Goal: Connect with others: Establish contact or relationships with other users

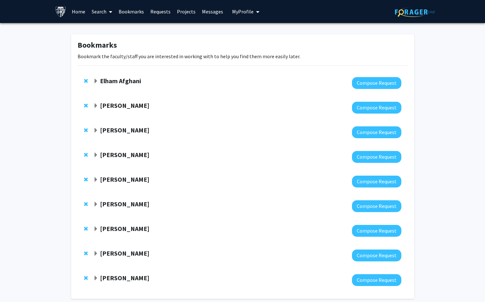
scroll to position [30, 0]
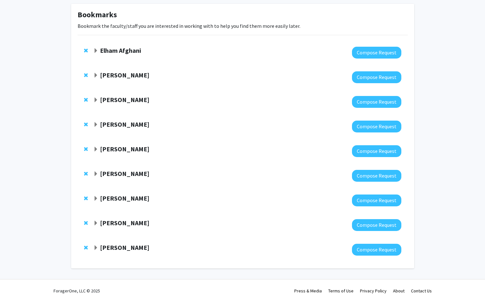
click at [103, 124] on strong "Jeremiah Hinson" at bounding box center [124, 124] width 49 height 8
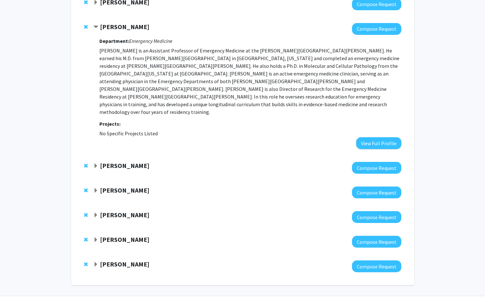
scroll to position [129, 0]
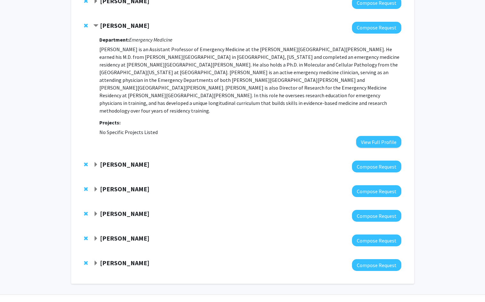
click at [114, 161] on strong "[PERSON_NAME]" at bounding box center [124, 165] width 49 height 8
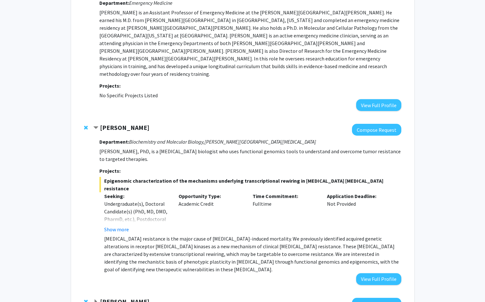
scroll to position [167, 0]
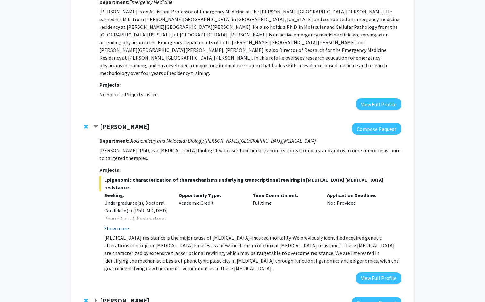
click at [118, 225] on button "Show more" at bounding box center [116, 229] width 25 height 8
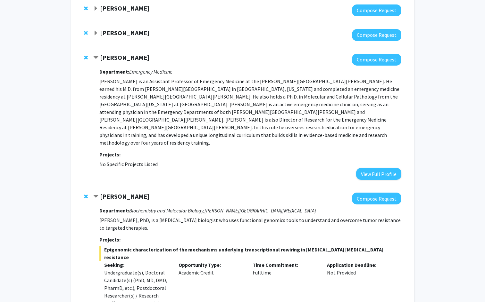
scroll to position [97, 0]
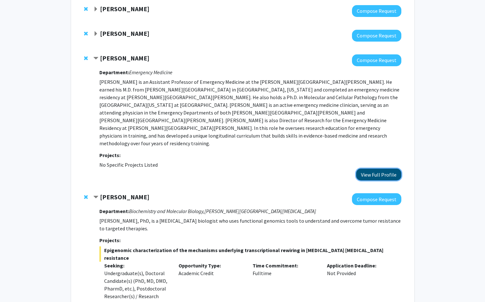
click at [381, 169] on button "View Full Profile" at bounding box center [378, 175] width 45 height 12
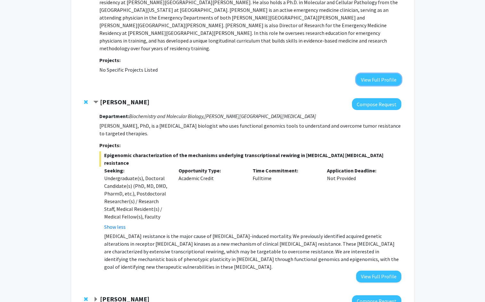
scroll to position [193, 0]
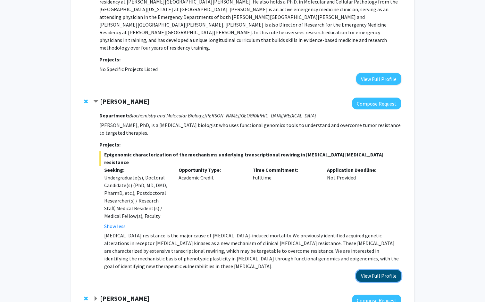
click at [376, 270] on button "View Full Profile" at bounding box center [378, 276] width 45 height 12
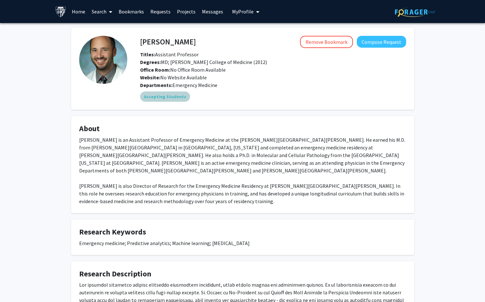
click at [254, 90] on div "Accepting Students" at bounding box center [273, 96] width 268 height 13
click at [273, 87] on div "Departments: Emergency Medicine" at bounding box center [273, 85] width 266 height 8
click at [379, 49] on div "Jeremiah Hinson Remove Bookmark Compose Request Titles: Assistant Professor Deg…" at bounding box center [273, 58] width 276 height 45
click at [371, 39] on button "Compose Request" at bounding box center [381, 42] width 49 height 12
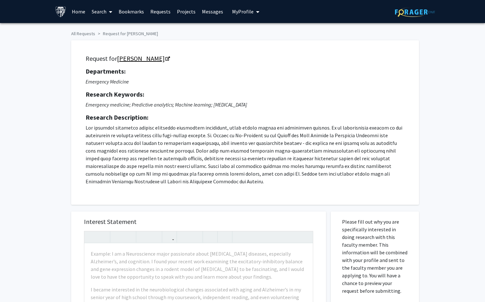
click at [169, 57] on icon "Opens in a new tab" at bounding box center [167, 59] width 4 height 4
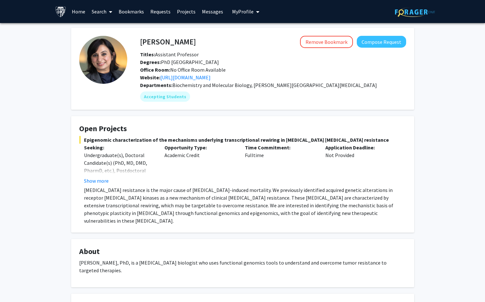
drag, startPoint x: 184, startPoint y: 210, endPoint x: 86, endPoint y: 203, distance: 97.9
drag, startPoint x: 86, startPoint y: 203, endPoint x: 213, endPoint y: 161, distance: 134.1
click at [213, 161] on div "Opportunity Type: Academic Credit" at bounding box center [200, 164] width 80 height 41
click at [86, 183] on button "Show more" at bounding box center [96, 181] width 25 height 8
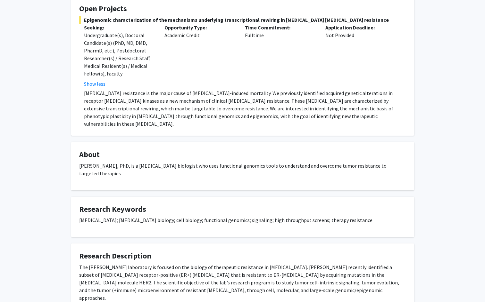
scroll to position [150, 0]
